Goal: Find specific page/section: Find specific page/section

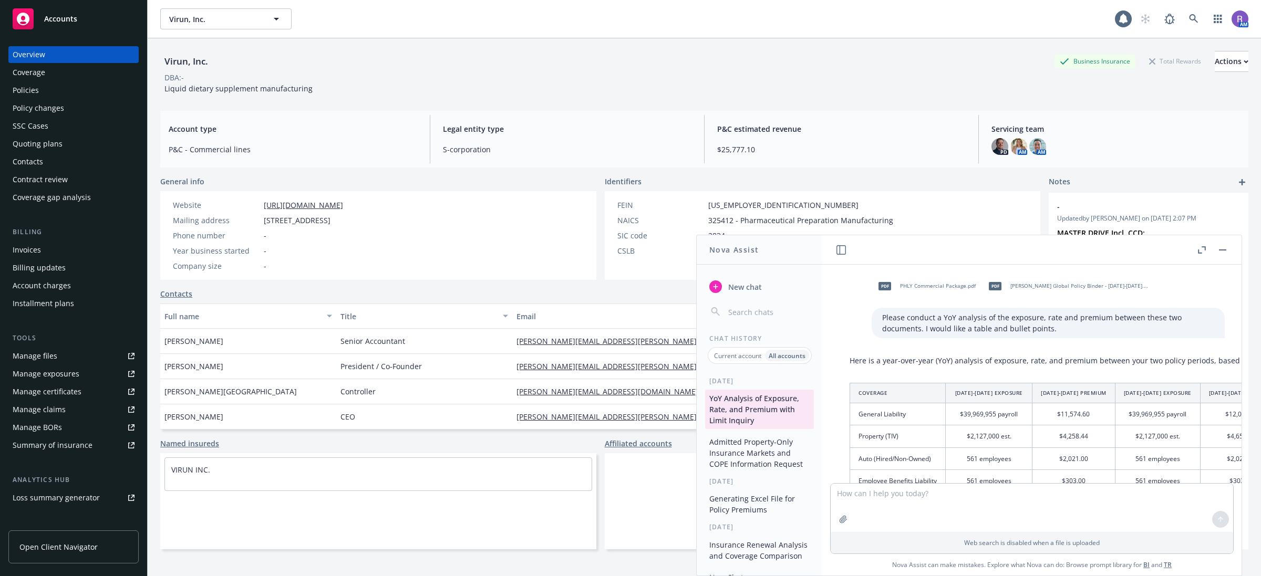
scroll to position [918, 0]
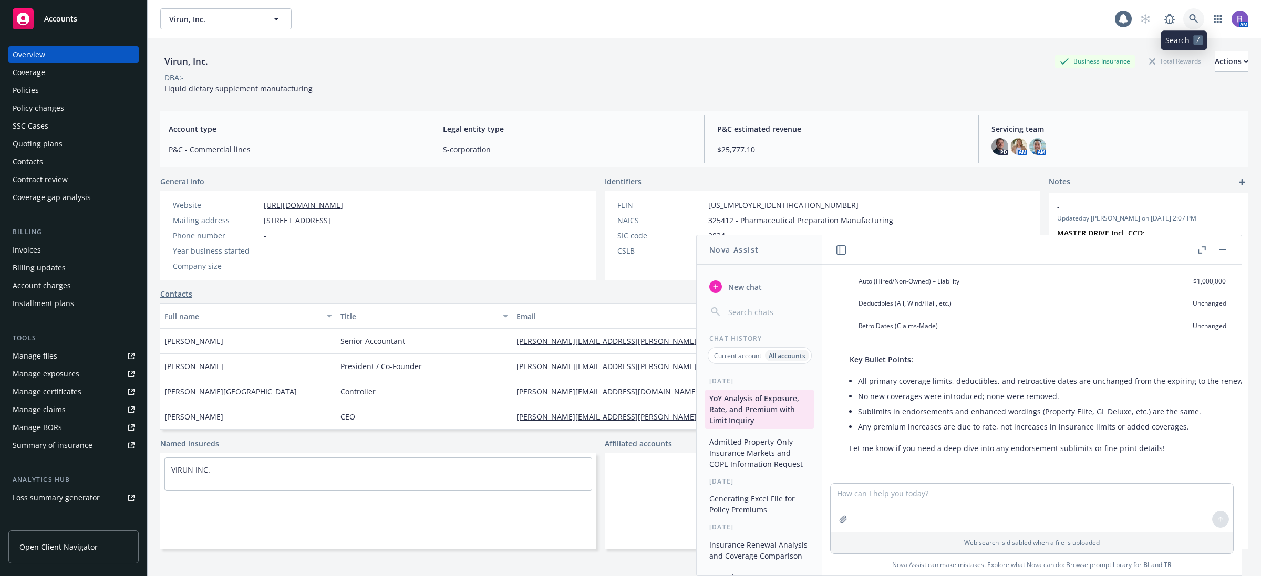
click at [1189, 22] on icon at bounding box center [1193, 18] width 9 height 9
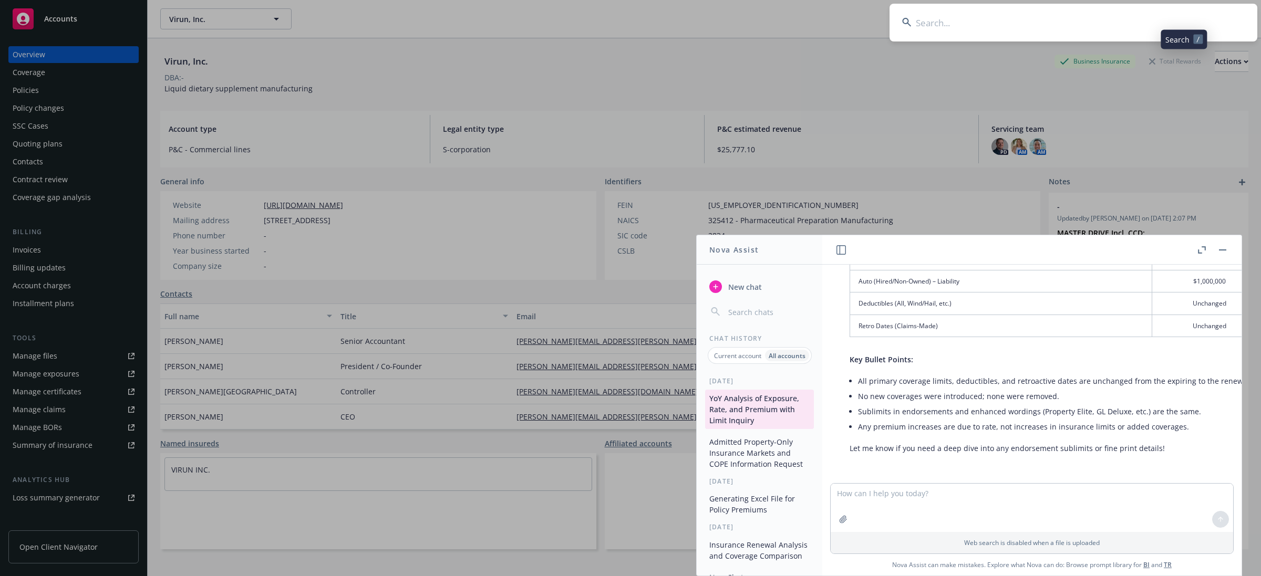
click at [1171, 25] on input at bounding box center [1074, 23] width 368 height 38
click at [1170, 25] on input at bounding box center [1074, 23] width 368 height 38
click at [1044, 22] on input at bounding box center [1074, 23] width 368 height 38
click at [1028, 24] on input at bounding box center [1074, 23] width 368 height 38
click at [959, 21] on input at bounding box center [1074, 23] width 368 height 38
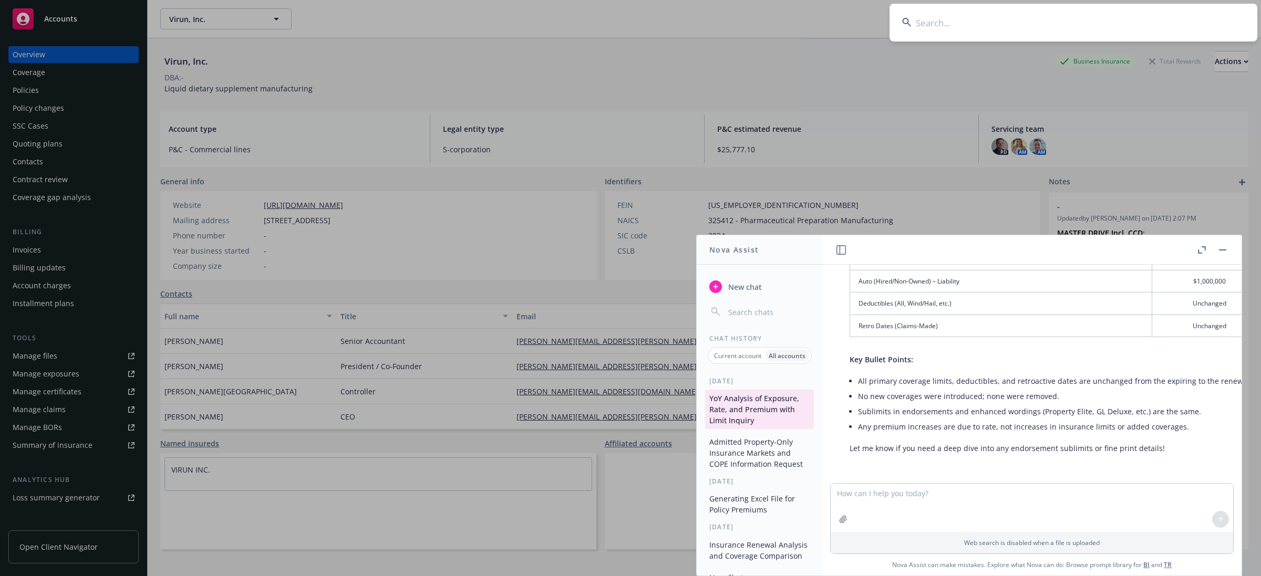
click at [964, 25] on input at bounding box center [1074, 23] width 368 height 38
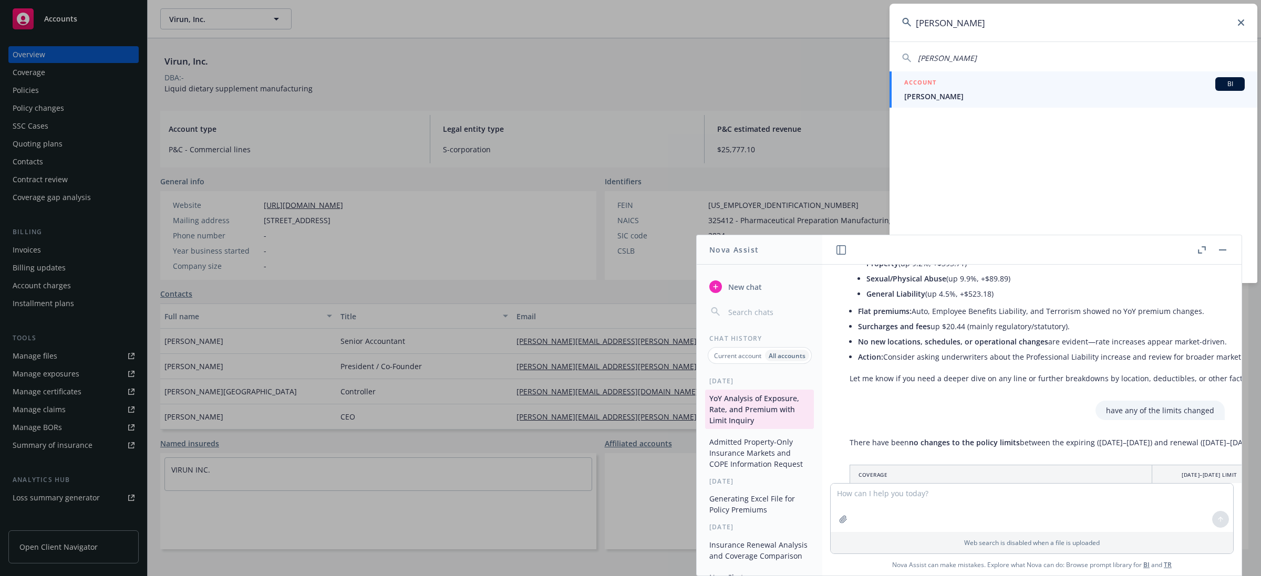
scroll to position [786, 0]
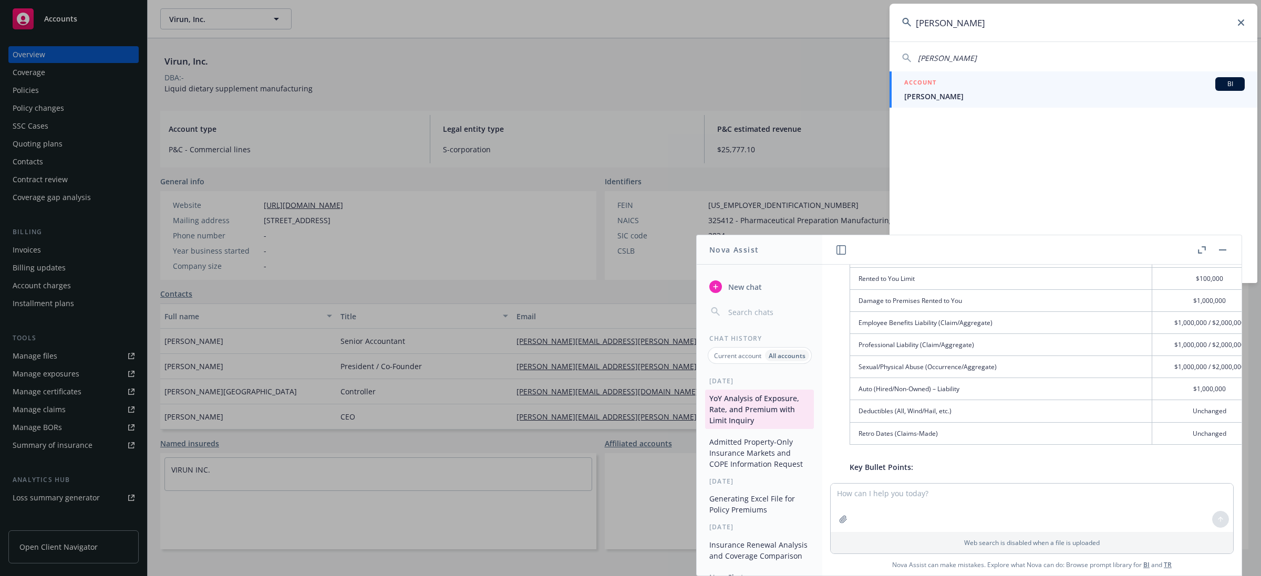
type input "[PERSON_NAME]"
click at [941, 86] on div "ACCOUNT BI" at bounding box center [1074, 84] width 341 height 14
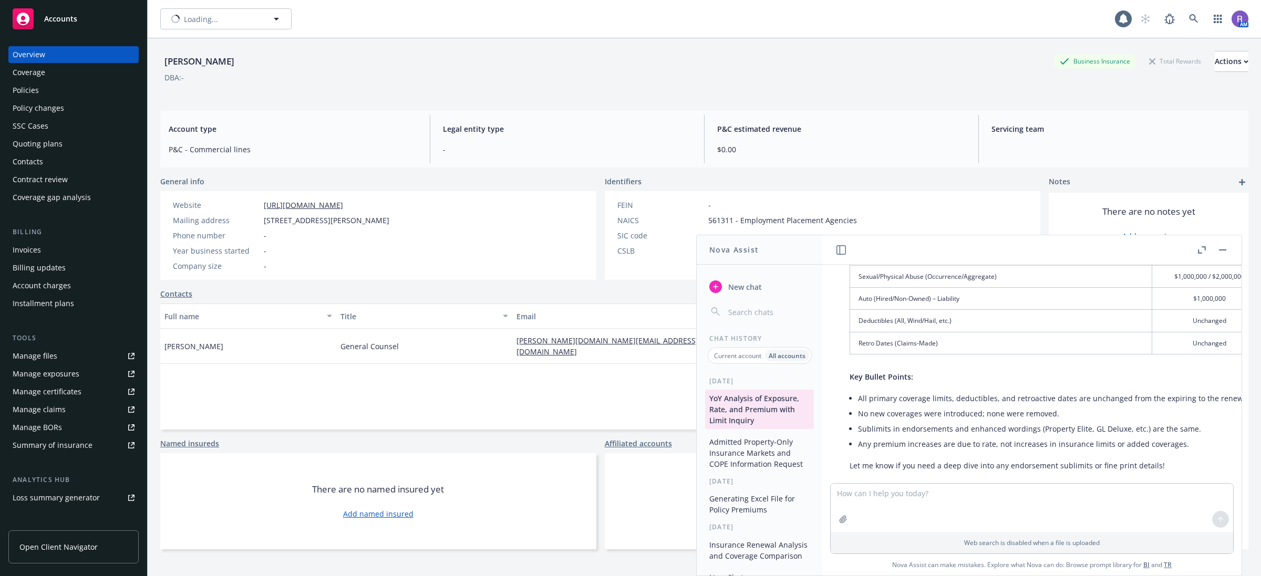
scroll to position [918, 0]
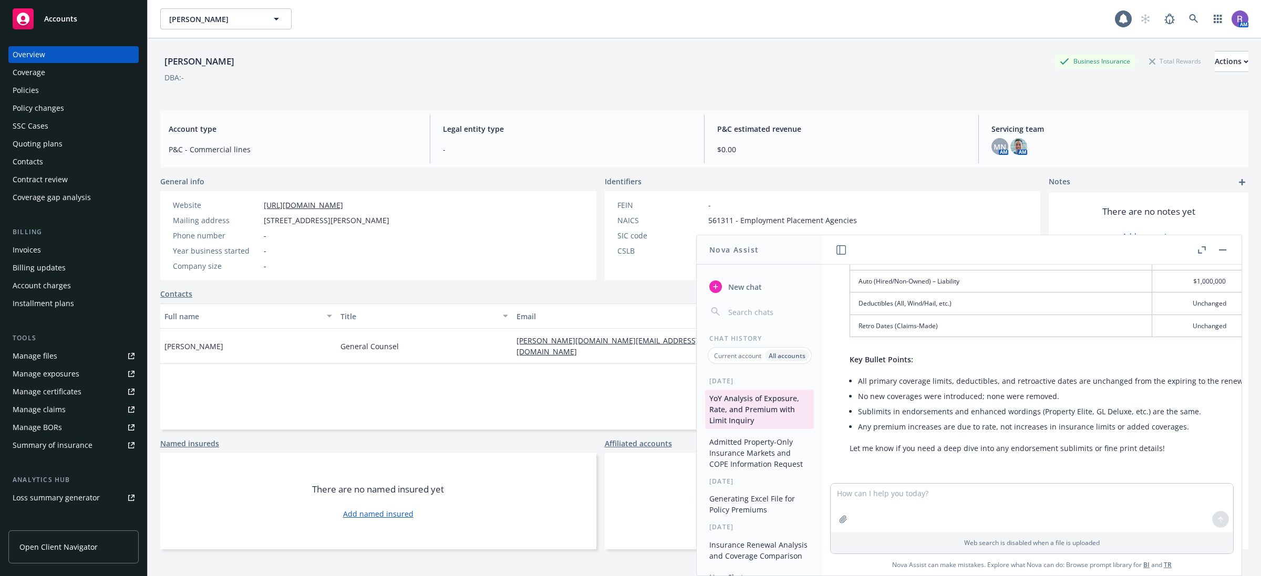
click at [46, 90] on div "Policies" at bounding box center [74, 90] width 122 height 17
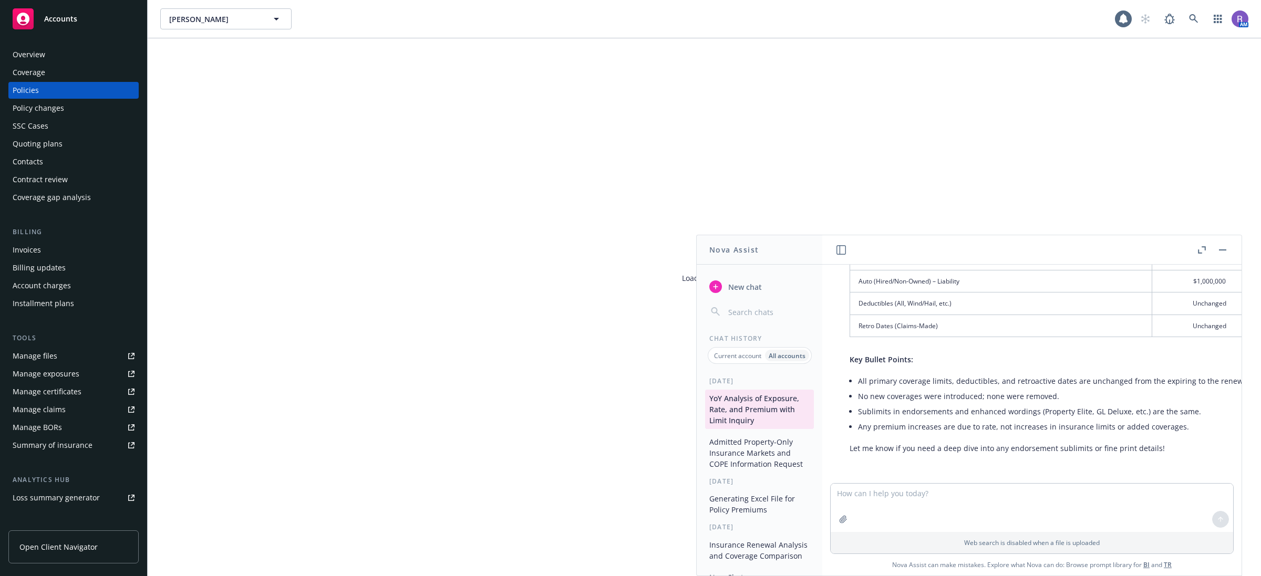
click at [59, 141] on div "Quoting plans" at bounding box center [38, 144] width 50 height 17
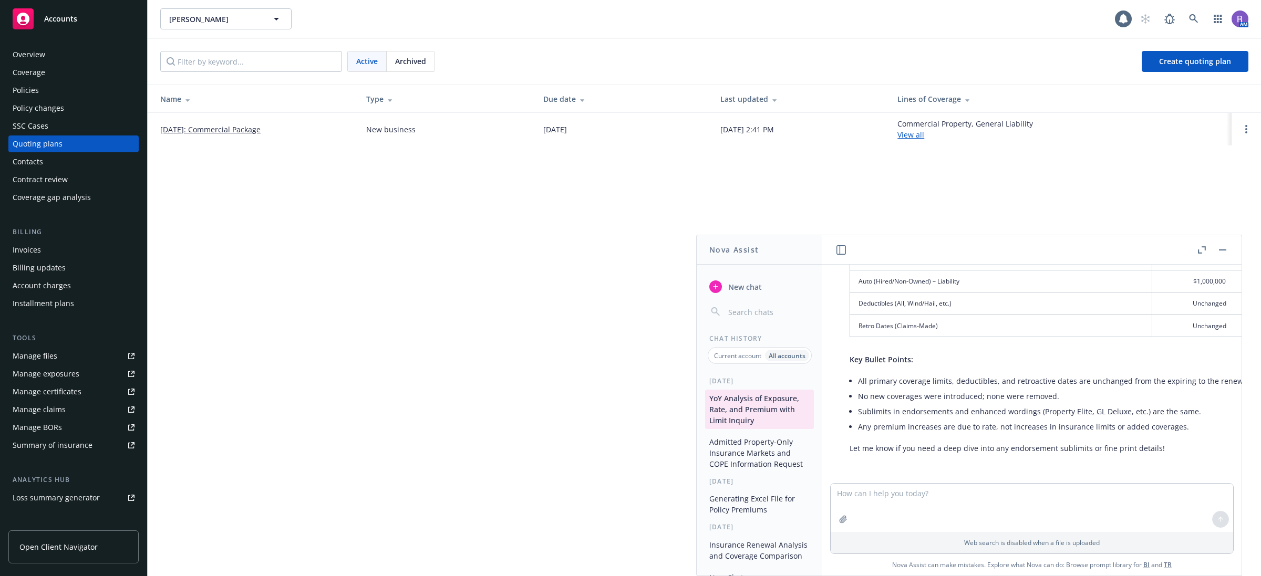
click at [48, 90] on div "Policies" at bounding box center [74, 90] width 122 height 17
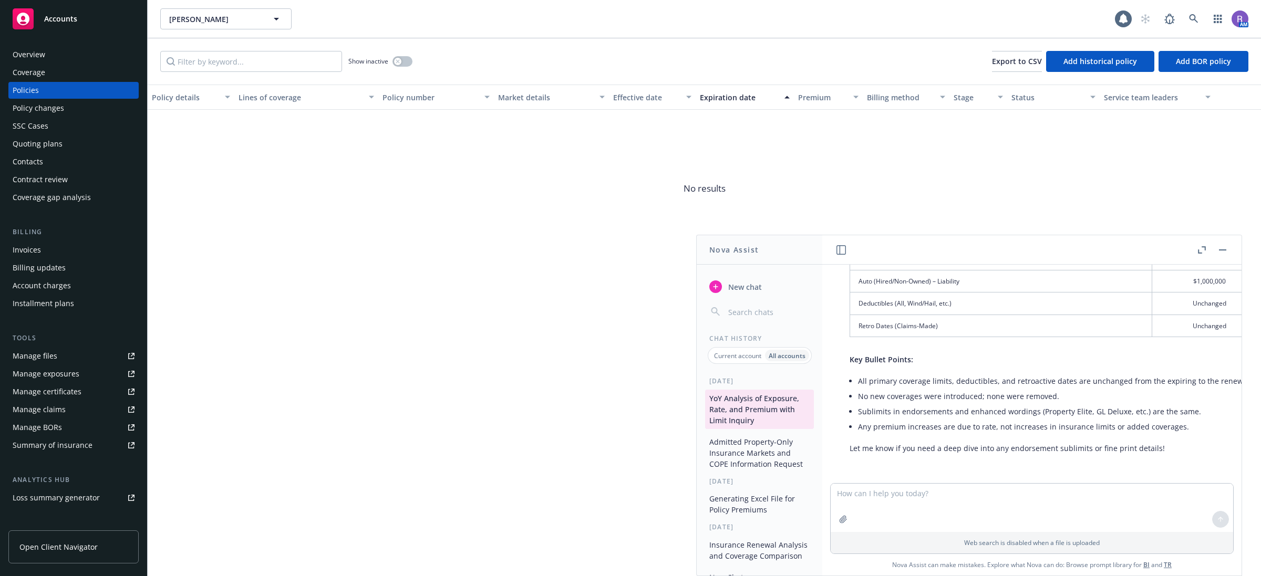
click at [38, 137] on div "Quoting plans" at bounding box center [38, 144] width 50 height 17
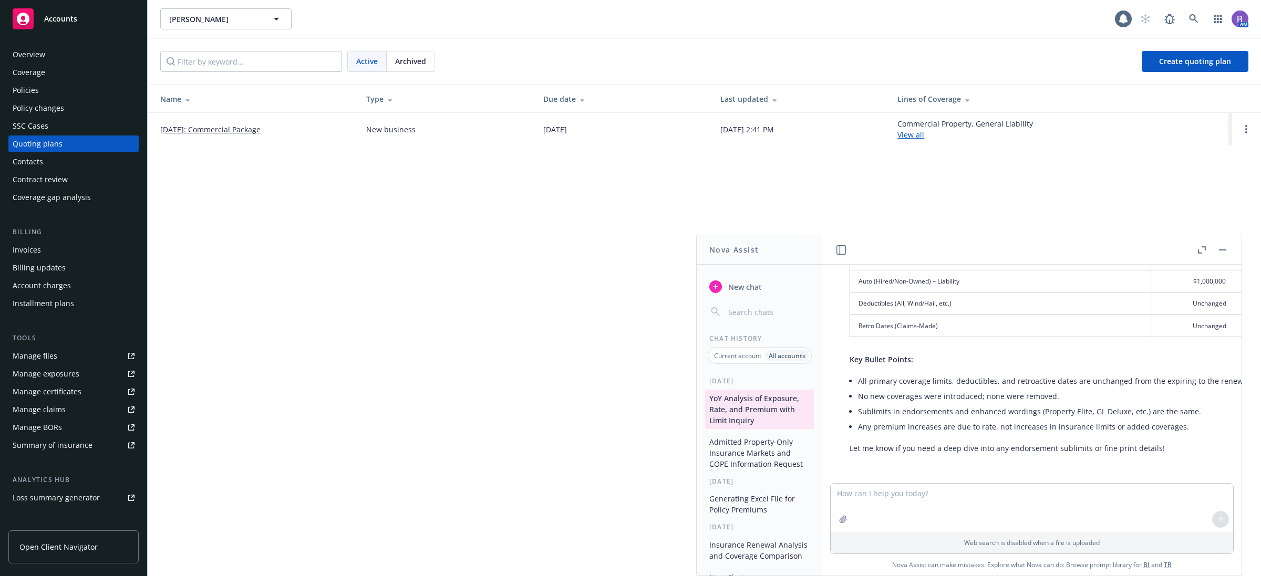
click at [204, 133] on link "[DATE]: Commercial Package" at bounding box center [210, 129] width 100 height 11
